Goal: Task Accomplishment & Management: Use online tool/utility

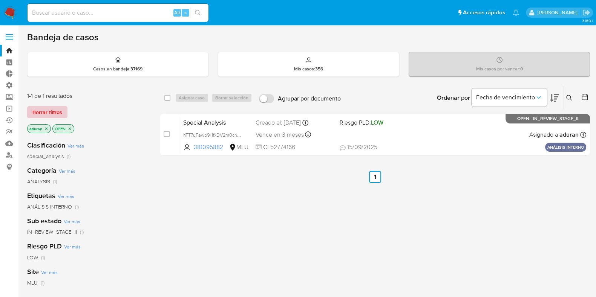
click at [60, 112] on span "Borrar filtros" at bounding box center [47, 112] width 30 height 11
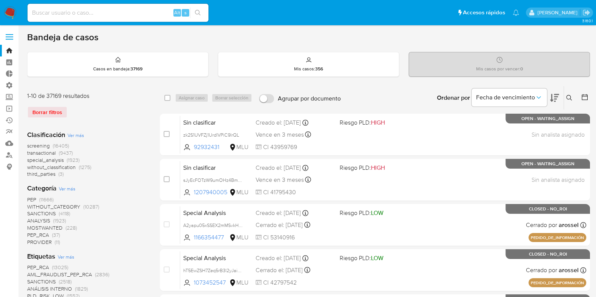
click at [78, 136] on span "Ver más" at bounding box center [75, 135] width 17 height 7
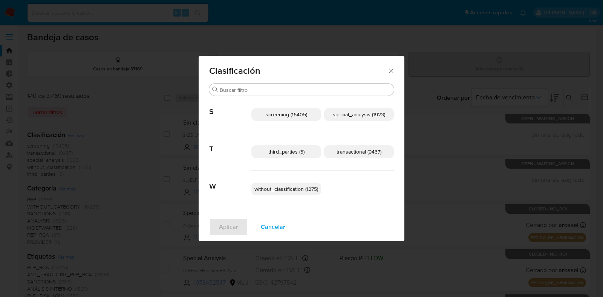
click at [371, 152] on span "transactional (9437)" at bounding box center [358, 152] width 45 height 8
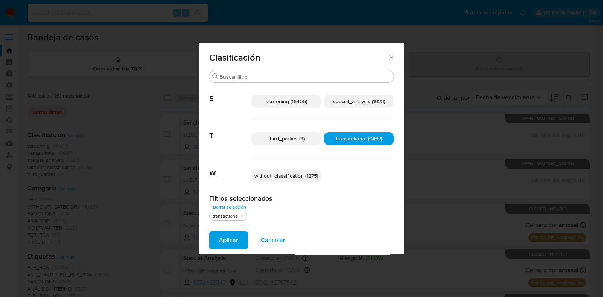
click at [356, 104] on span "special_analysis (1923)" at bounding box center [359, 102] width 52 height 8
click at [218, 241] on button "Aplicar" at bounding box center [228, 240] width 39 height 18
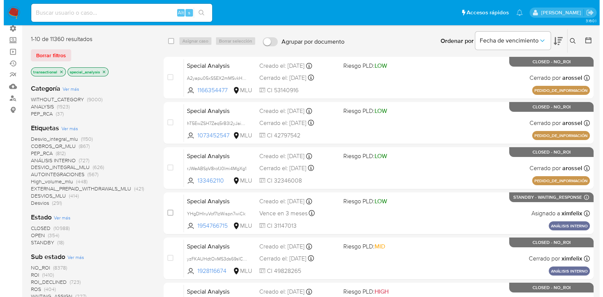
scroll to position [141, 0]
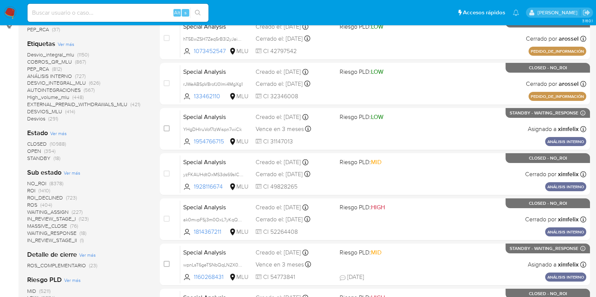
click at [66, 133] on span "Ver más" at bounding box center [58, 133] width 17 height 7
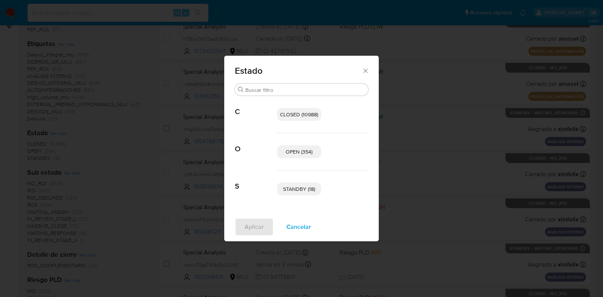
click at [318, 188] on p "STANDBY (18)" at bounding box center [299, 189] width 44 height 13
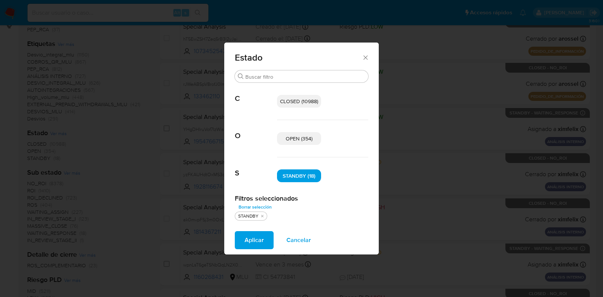
drag, startPoint x: 293, startPoint y: 142, endPoint x: 288, endPoint y: 155, distance: 14.1
click at [293, 142] on p "OPEN (354)" at bounding box center [299, 138] width 44 height 13
click at [256, 235] on span "Aplicar" at bounding box center [253, 240] width 19 height 17
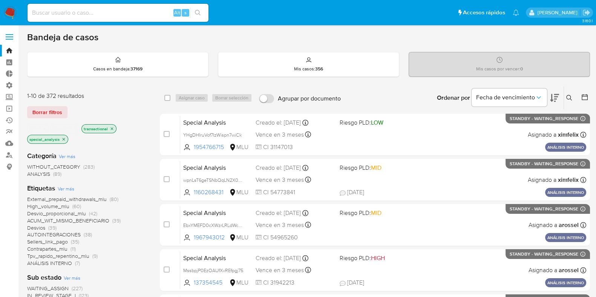
scroll to position [235, 0]
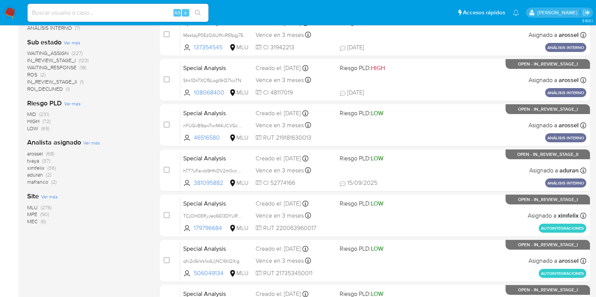
click at [36, 162] on span "tvaya" at bounding box center [33, 161] width 12 height 8
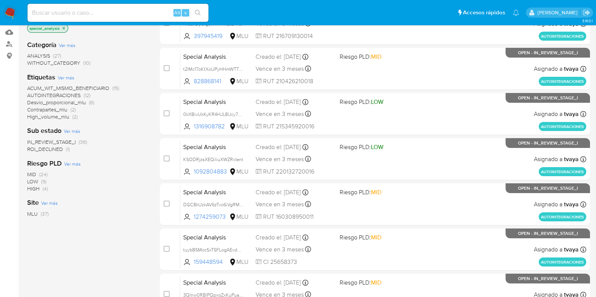
scroll to position [141, 0]
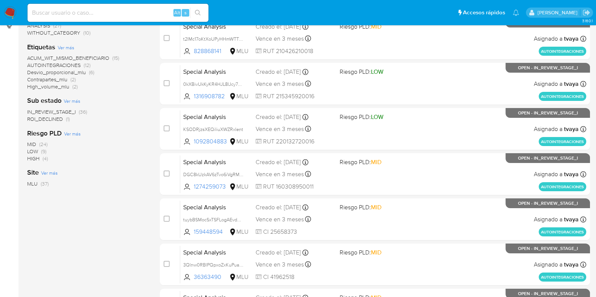
click at [36, 160] on span "HIGH" at bounding box center [33, 159] width 12 height 8
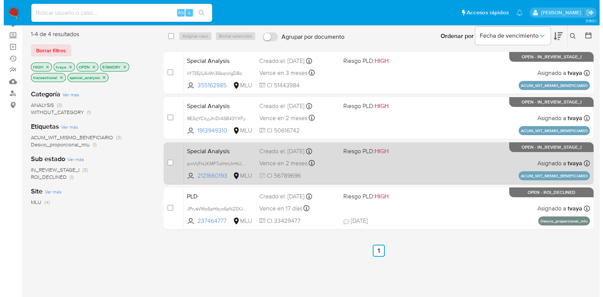
scroll to position [47, 0]
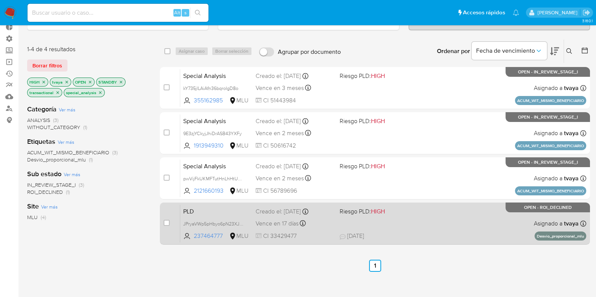
click at [165, 226] on div "case-item-checkbox" at bounding box center [166, 223] width 6 height 9
click at [166, 224] on input "checkbox" at bounding box center [166, 223] width 6 height 6
checkbox input "true"
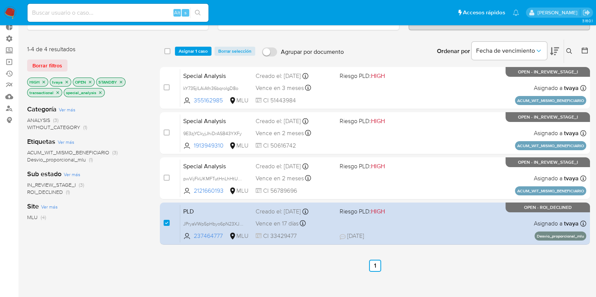
click at [192, 45] on div "select-all-cases-checkbox Asignar 1 caso Borrar selección Agrupar por documento…" at bounding box center [375, 51] width 430 height 23
click at [194, 47] on span "Asignar 1 caso" at bounding box center [193, 51] width 29 height 8
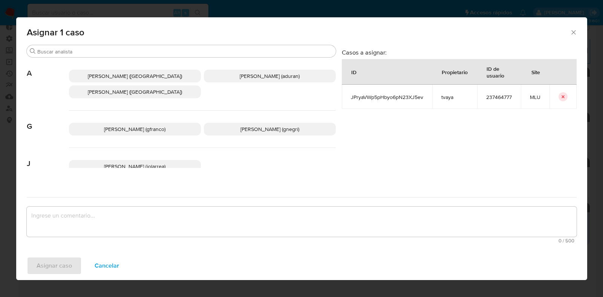
click at [153, 88] on span "[PERSON_NAME] ([GEOGRAPHIC_DATA])" at bounding box center [135, 92] width 94 height 8
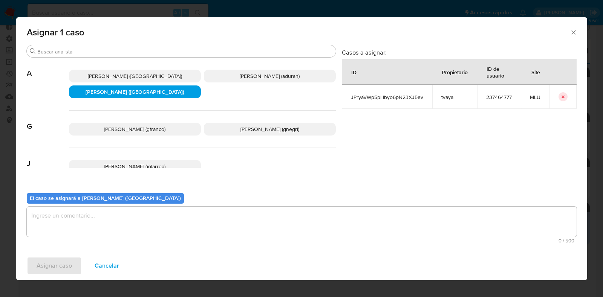
click at [184, 234] on textarea "assign-modal" at bounding box center [302, 222] width 550 height 30
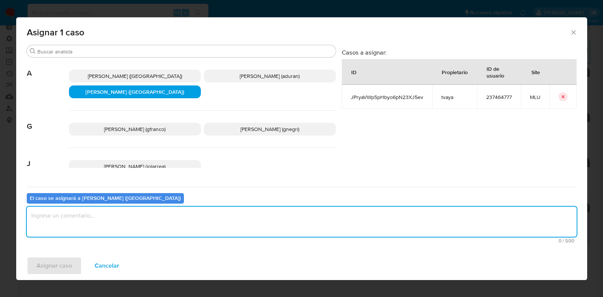
click at [184, 225] on textarea "assign-modal" at bounding box center [302, 222] width 550 height 30
type textarea "."
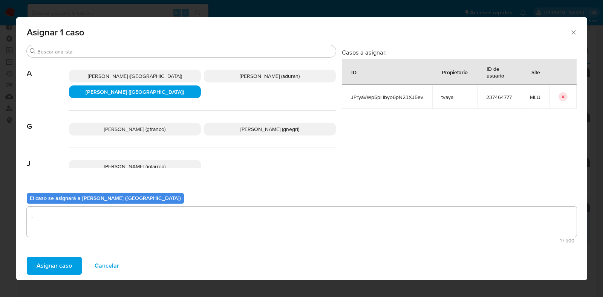
click at [402, 102] on td "JPryaVWp5pHbyo6pN23XJ5ev" at bounding box center [387, 97] width 90 height 24
click at [396, 97] on span "JPryaVWp5pHbyo6pN23XJ5ev" at bounding box center [387, 97] width 72 height 7
copy span "JPryaVWp5pHbyo6pN23XJ5ev"
click at [41, 264] on span "Asignar caso" at bounding box center [54, 266] width 35 height 17
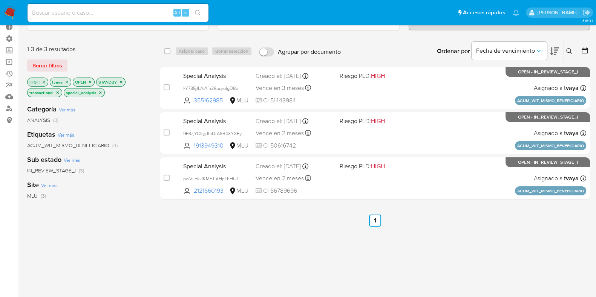
click at [53, 244] on div "Categoría Ver más ANALYSIS (3) Etiquetas Ver más ACUM_WIT_MISMO_BENEFICIARIO (3…" at bounding box center [87, 227] width 121 height 256
click at [168, 49] on input "checkbox" at bounding box center [167, 51] width 6 height 6
checkbox input "true"
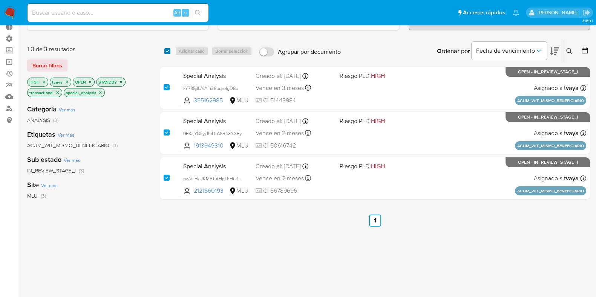
checkbox input "true"
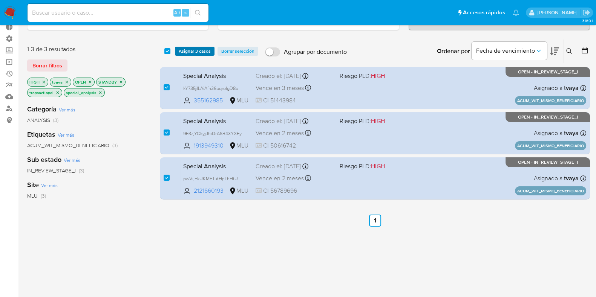
click at [180, 50] on span "Asignar 3 casos" at bounding box center [195, 51] width 32 height 8
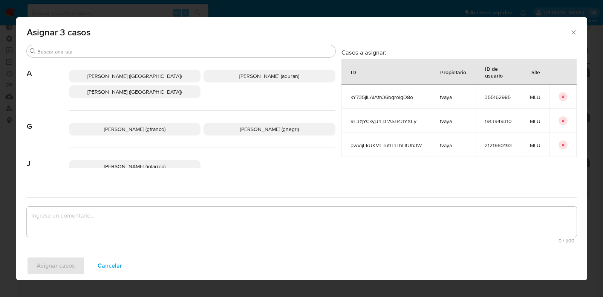
click at [159, 94] on span "[PERSON_NAME] ([GEOGRAPHIC_DATA])" at bounding box center [134, 92] width 94 height 8
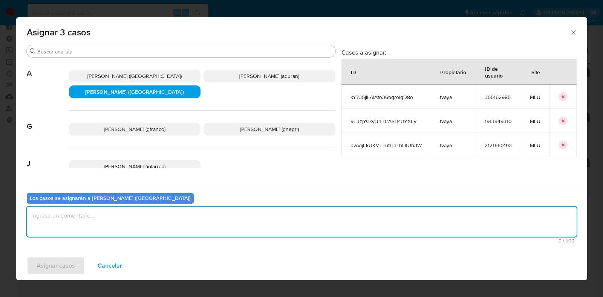
click at [167, 227] on textarea "assign-modal" at bounding box center [302, 222] width 550 height 30
type textarea "."
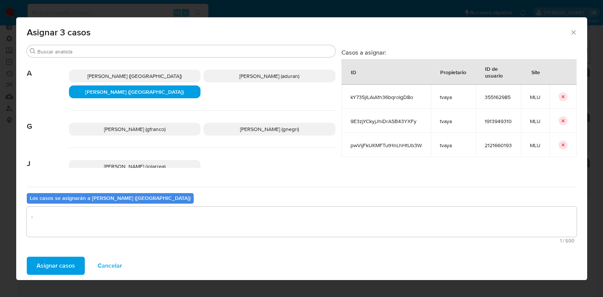
click at [70, 264] on span "Asignar casos" at bounding box center [56, 266] width 38 height 17
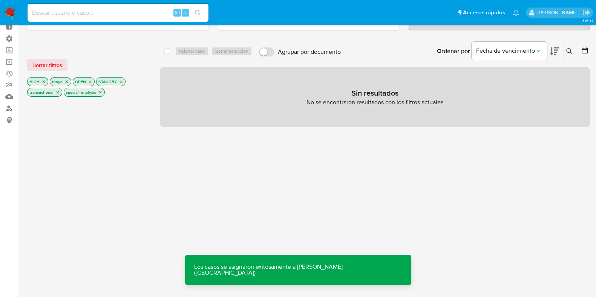
click at [55, 93] on icon "close-filter" at bounding box center [57, 92] width 5 height 5
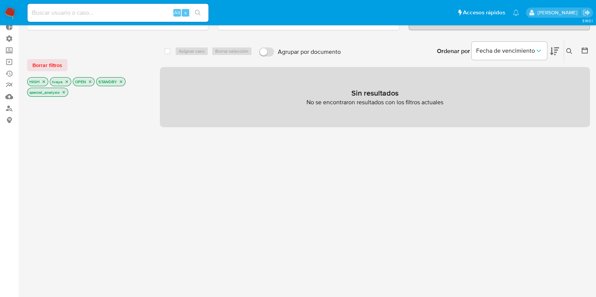
click at [66, 81] on icon "close-filter" at bounding box center [66, 81] width 5 height 5
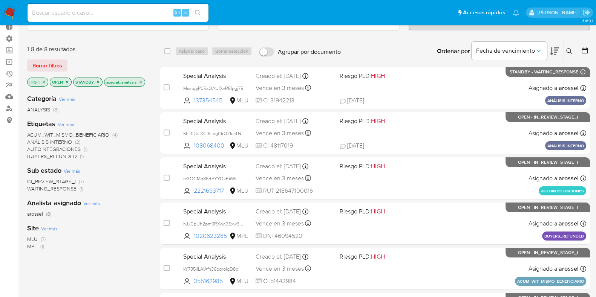
click at [93, 83] on p "STANDBY" at bounding box center [87, 82] width 29 height 8
click at [98, 80] on icon "close-filter" at bounding box center [98, 82] width 5 height 5
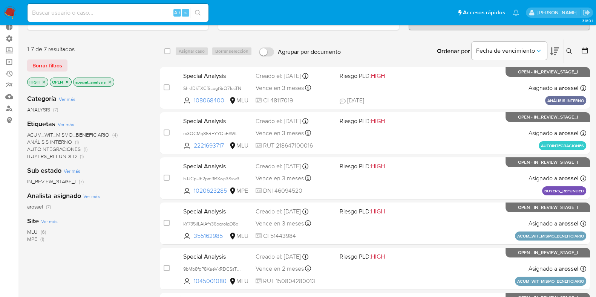
click at [66, 81] on icon "close-filter" at bounding box center [67, 82] width 5 height 5
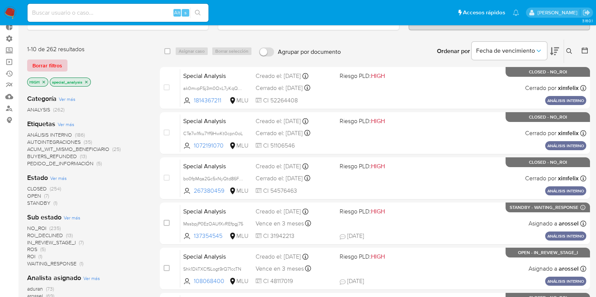
click at [49, 69] on span "Borrar filtros" at bounding box center [47, 65] width 30 height 11
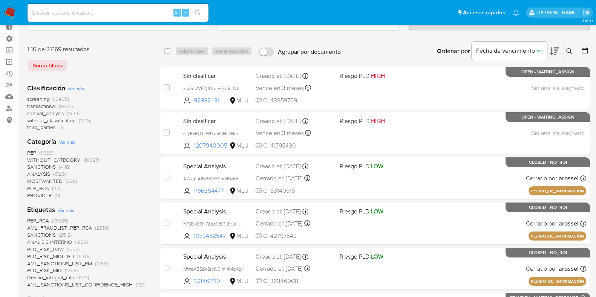
click at [76, 91] on div "Clasificación Ver más screening (16405) transactional (9437) special_analysis (…" at bounding box center [87, 108] width 121 height 48
click at [76, 87] on span "Ver más" at bounding box center [75, 88] width 17 height 7
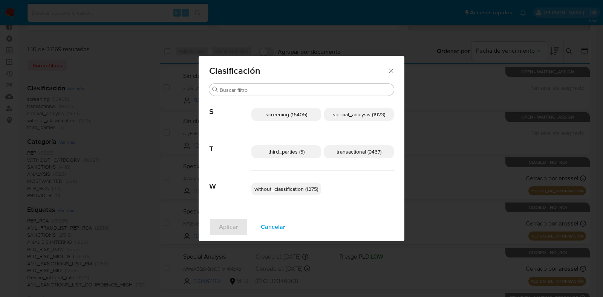
click at [278, 147] on p "third_parties (3)" at bounding box center [286, 151] width 70 height 13
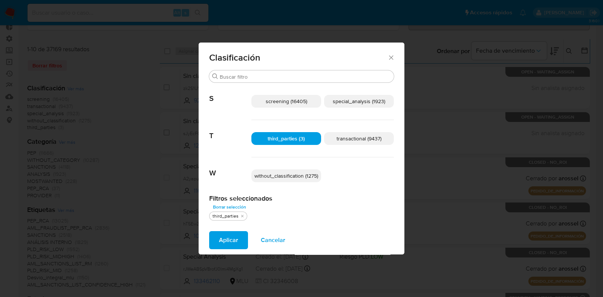
click at [278, 139] on span "third_parties (3)" at bounding box center [285, 139] width 37 height 8
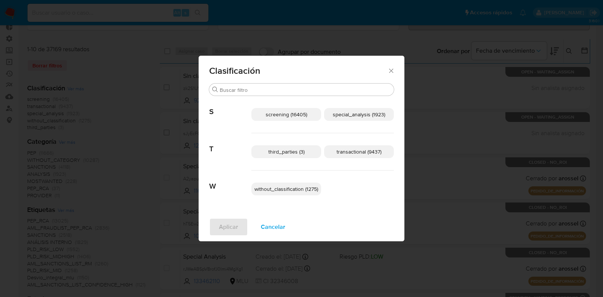
click at [350, 113] on span "special_analysis (1923)" at bounding box center [359, 115] width 52 height 8
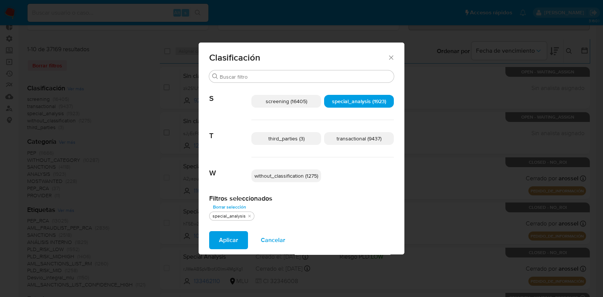
click at [342, 142] on span "transactional (9437)" at bounding box center [358, 139] width 45 height 8
click at [226, 244] on span "Aplicar" at bounding box center [228, 240] width 19 height 17
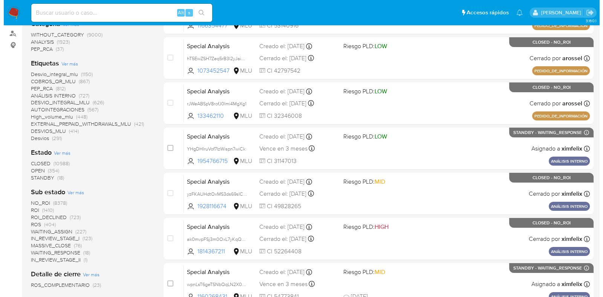
scroll to position [141, 0]
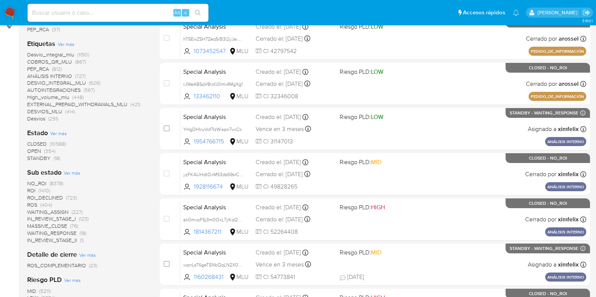
click at [61, 133] on span "Ver más" at bounding box center [58, 133] width 17 height 7
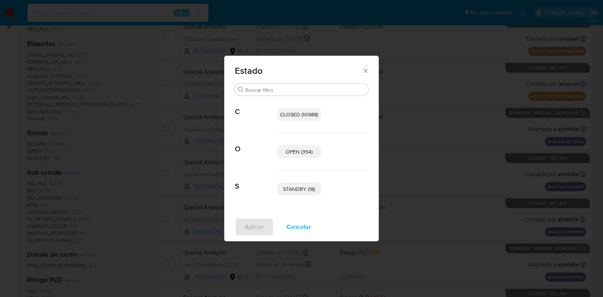
click at [298, 198] on div "STANDBY (18)" at bounding box center [322, 189] width 91 height 37
click at [299, 191] on span "STANDBY (18)" at bounding box center [299, 189] width 32 height 8
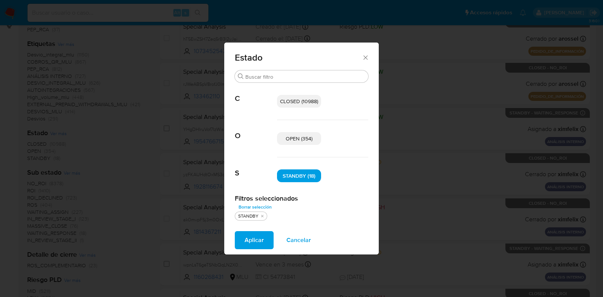
click at [299, 140] on span "OPEN (354)" at bounding box center [299, 139] width 27 height 8
click at [252, 246] on span "Aplicar" at bounding box center [253, 240] width 19 height 17
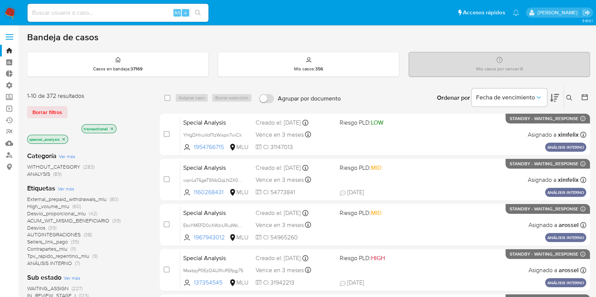
click at [554, 95] on icon at bounding box center [554, 97] width 9 height 9
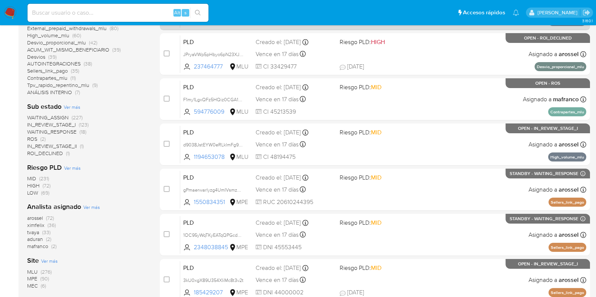
scroll to position [41, 0]
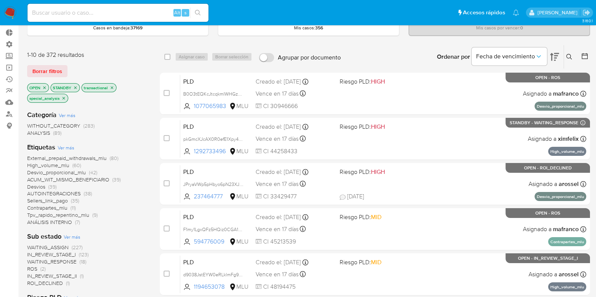
click at [584, 56] on icon at bounding box center [584, 56] width 8 height 8
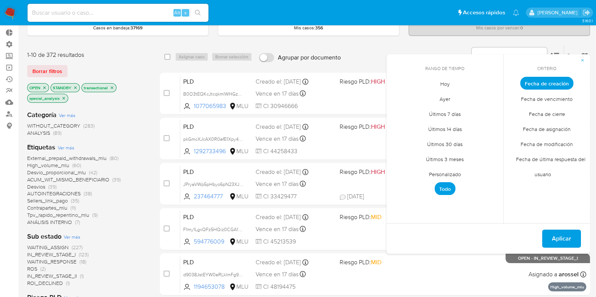
click at [463, 174] on span "Personalizado" at bounding box center [445, 174] width 48 height 15
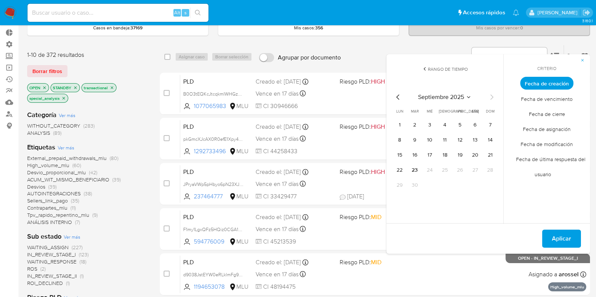
click at [398, 97] on icon "Mes anterior" at bounding box center [397, 97] width 9 height 9
click at [397, 96] on icon "Mes anterior" at bounding box center [397, 97] width 9 height 9
click at [414, 123] on button "1" at bounding box center [414, 125] width 12 height 12
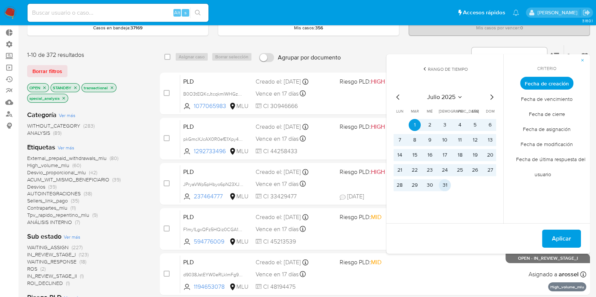
drag, startPoint x: 446, startPoint y: 185, endPoint x: 454, endPoint y: 192, distance: 10.7
click at [446, 186] on button "31" at bounding box center [444, 185] width 12 height 12
click at [553, 238] on span "Aplicar" at bounding box center [560, 239] width 19 height 17
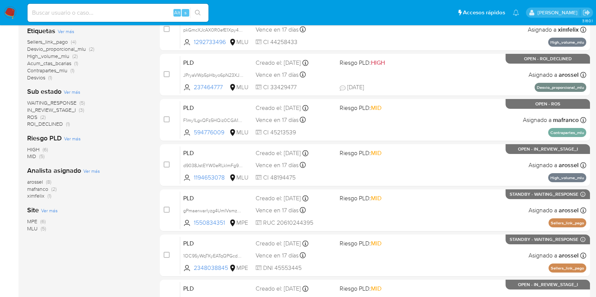
scroll to position [136, 0]
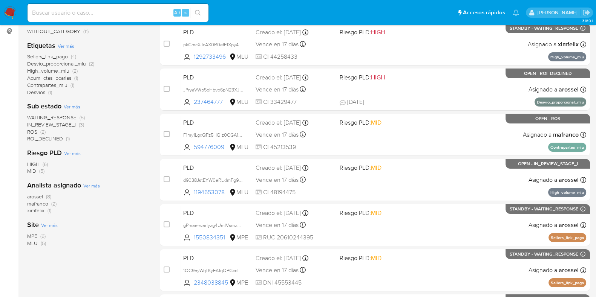
drag, startPoint x: 95, startPoint y: 123, endPoint x: 24, endPoint y: 120, distance: 70.9
click at [24, 120] on main "3.160.1" at bounding box center [298, 175] width 596 height 622
click at [112, 126] on div "WAITING_RESPONSE (5) IN_REVIEW_STAGE_I (3) ROS (2) ROI_DECLINED (1)" at bounding box center [87, 128] width 121 height 29
click at [61, 262] on div "Categoría Ver más WITHOUT_CATEGORY (11) Etiquetas Ver más Sellers_link_pago (4)…" at bounding box center [87, 138] width 121 height 256
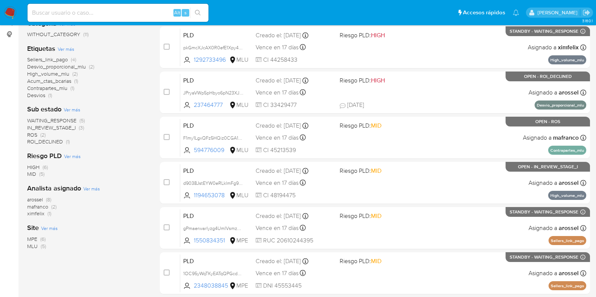
scroll to position [0, 0]
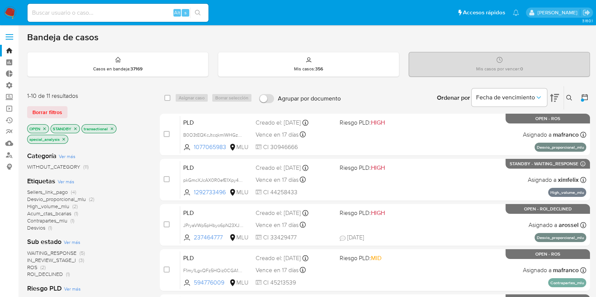
click at [580, 95] on icon at bounding box center [584, 97] width 8 height 8
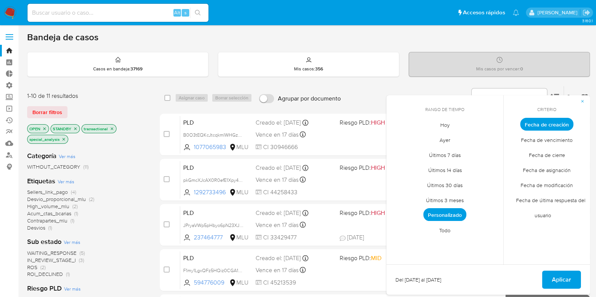
click at [436, 216] on span "Personalizado" at bounding box center [444, 214] width 43 height 13
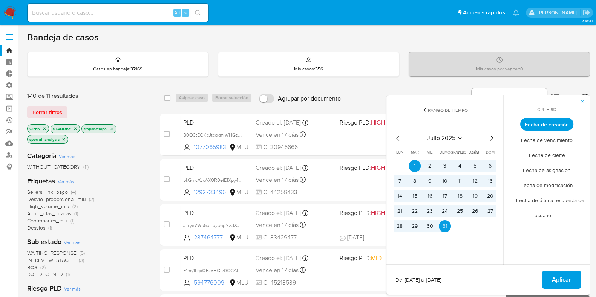
click at [490, 137] on icon "Mes siguiente" at bounding box center [491, 138] width 9 height 9
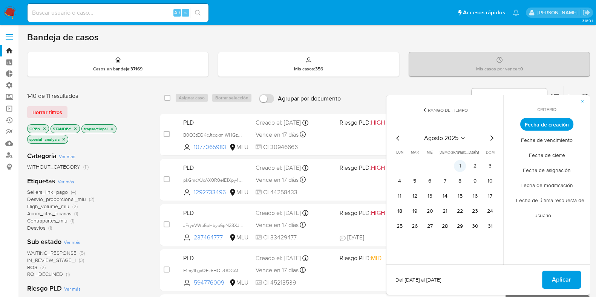
click at [455, 165] on button "1" at bounding box center [460, 166] width 12 height 12
click at [493, 229] on div "[DATE] [DATE] lun [DATE] [PERSON_NAME][DATE] mié [DATE] jue [DATE] vie [DATE] s…" at bounding box center [444, 181] width 121 height 119
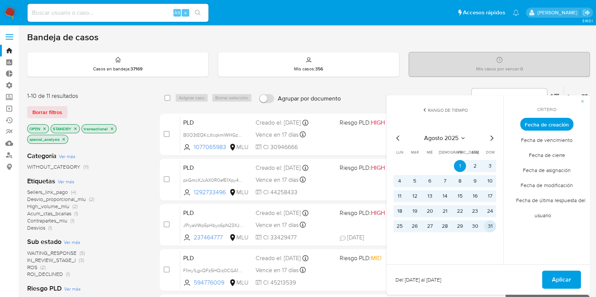
click at [492, 228] on button "31" at bounding box center [490, 226] width 12 height 12
click at [552, 280] on span "Aplicar" at bounding box center [560, 280] width 19 height 17
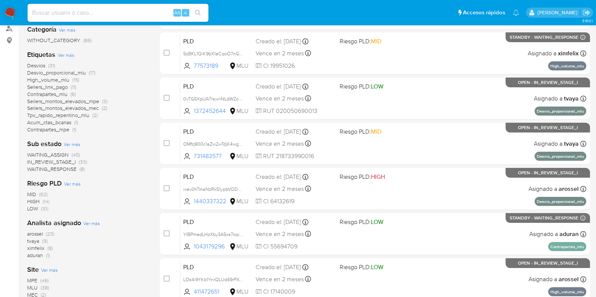
scroll to position [141, 0]
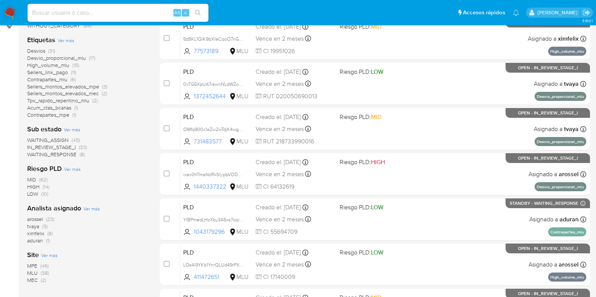
click at [36, 227] on span "tvaya" at bounding box center [33, 227] width 12 height 8
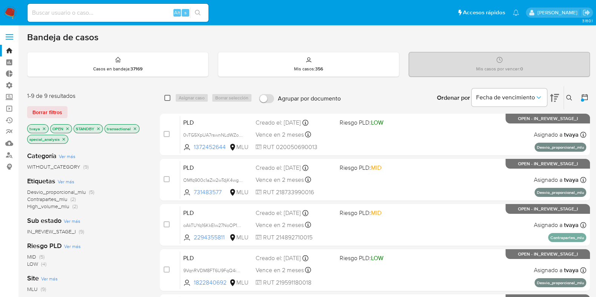
click at [168, 96] on input "checkbox" at bounding box center [167, 98] width 6 height 6
checkbox input "true"
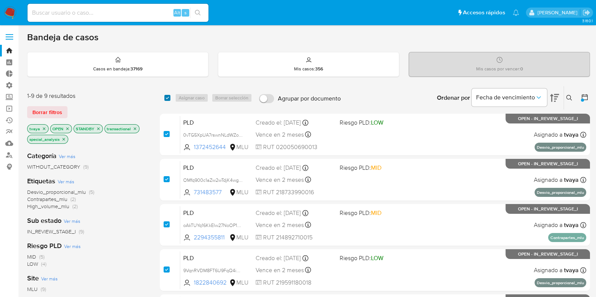
checkbox input "true"
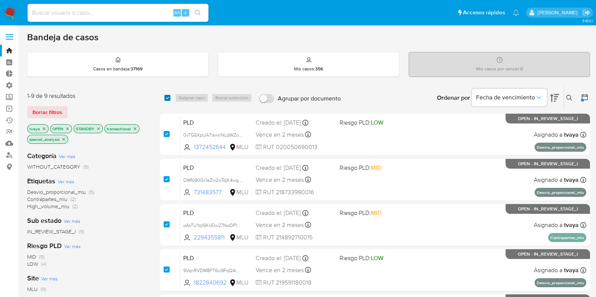
checkbox input "true"
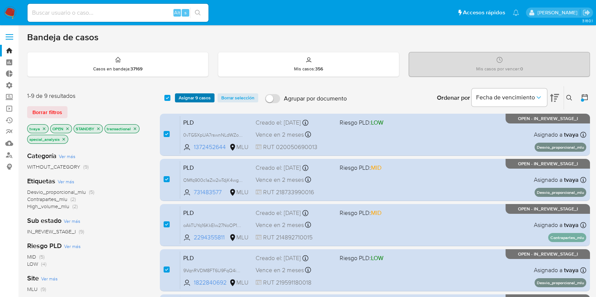
click at [184, 101] on span "Asignar 9 casos" at bounding box center [195, 98] width 32 height 8
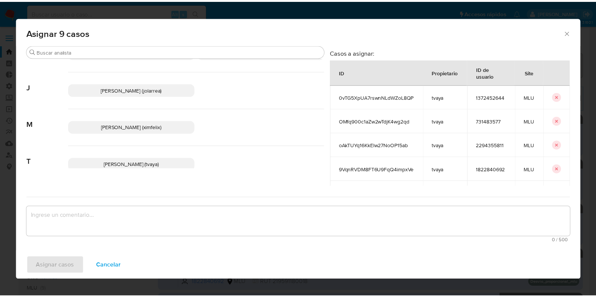
scroll to position [91, 0]
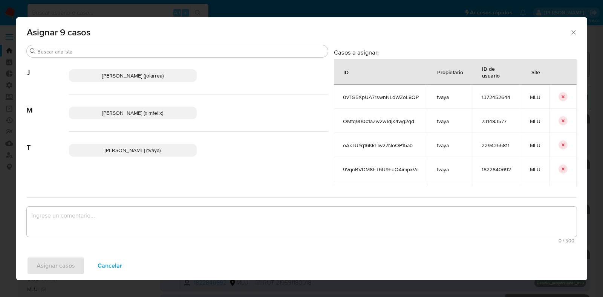
click at [136, 113] on span "[PERSON_NAME] (ximfelix)" at bounding box center [132, 113] width 61 height 8
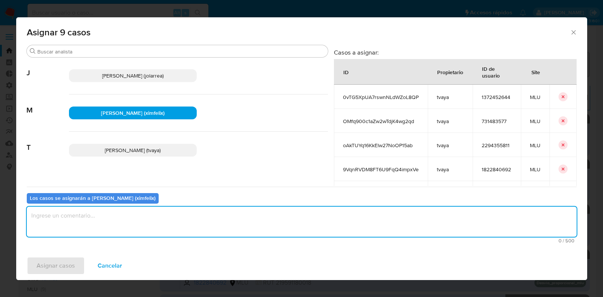
click at [79, 217] on textarea "assign-modal" at bounding box center [302, 222] width 550 height 30
type textarea "."
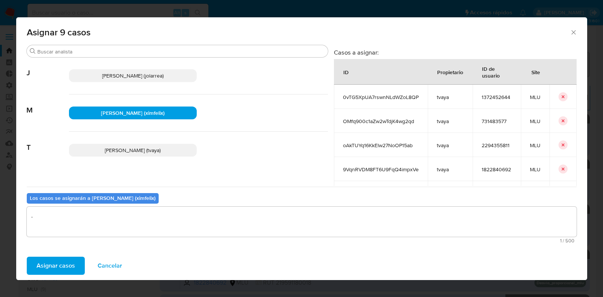
click at [30, 266] on button "Asignar casos" at bounding box center [56, 266] width 58 height 18
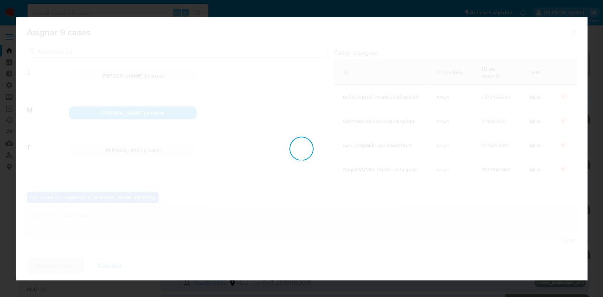
checkbox input "false"
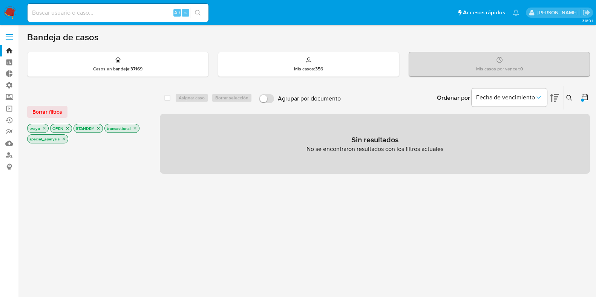
click at [14, 249] on aside "Bandeja Tablero Tablero Externo Administración Reglas Roles Usuarios Equipos Co…" at bounding box center [9, 234] width 18 height 469
click at [9, 12] on img at bounding box center [10, 12] width 13 height 13
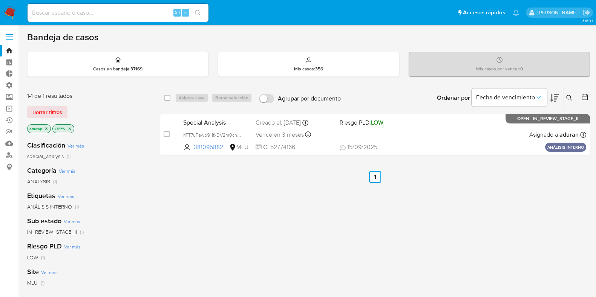
click at [0, 233] on aside "Bandeja Tablero Tablero Externo Administración Reglas Roles Usuarios Equipos Co…" at bounding box center [9, 229] width 18 height 459
click at [0, 247] on aside "Bandeja Tablero Tablero Externo Administración Reglas Roles Usuarios Equipos Co…" at bounding box center [9, 229] width 18 height 459
click at [11, 6] on img at bounding box center [10, 12] width 13 height 13
